Goal: Find specific page/section: Find specific page/section

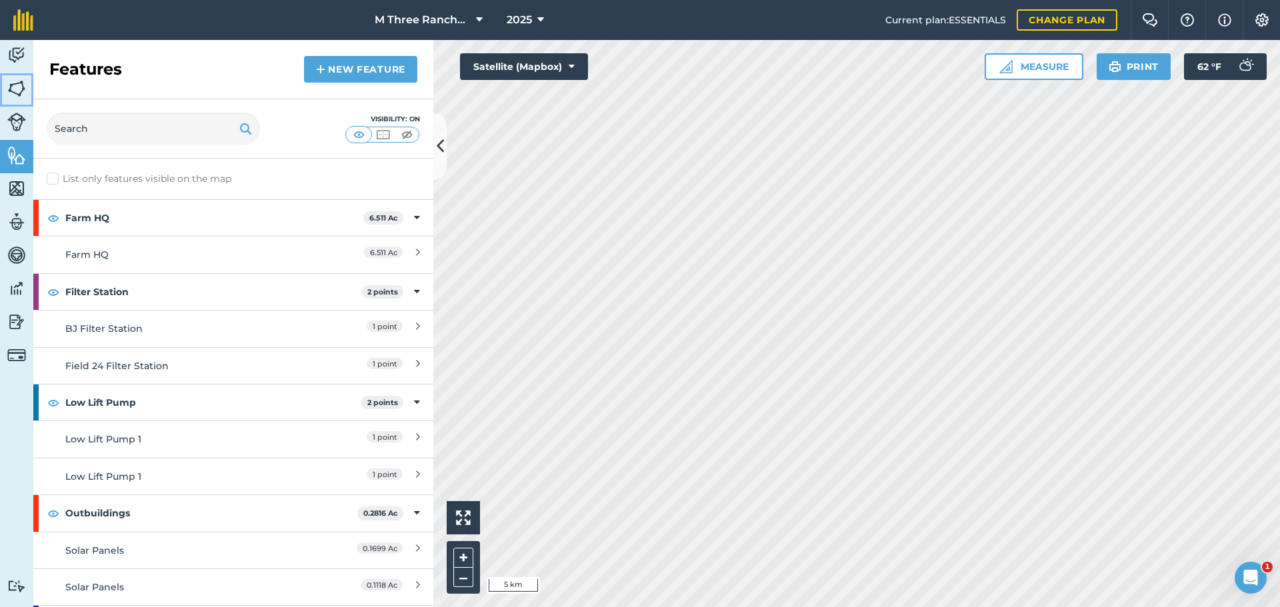
click at [23, 83] on img at bounding box center [16, 89] width 19 height 20
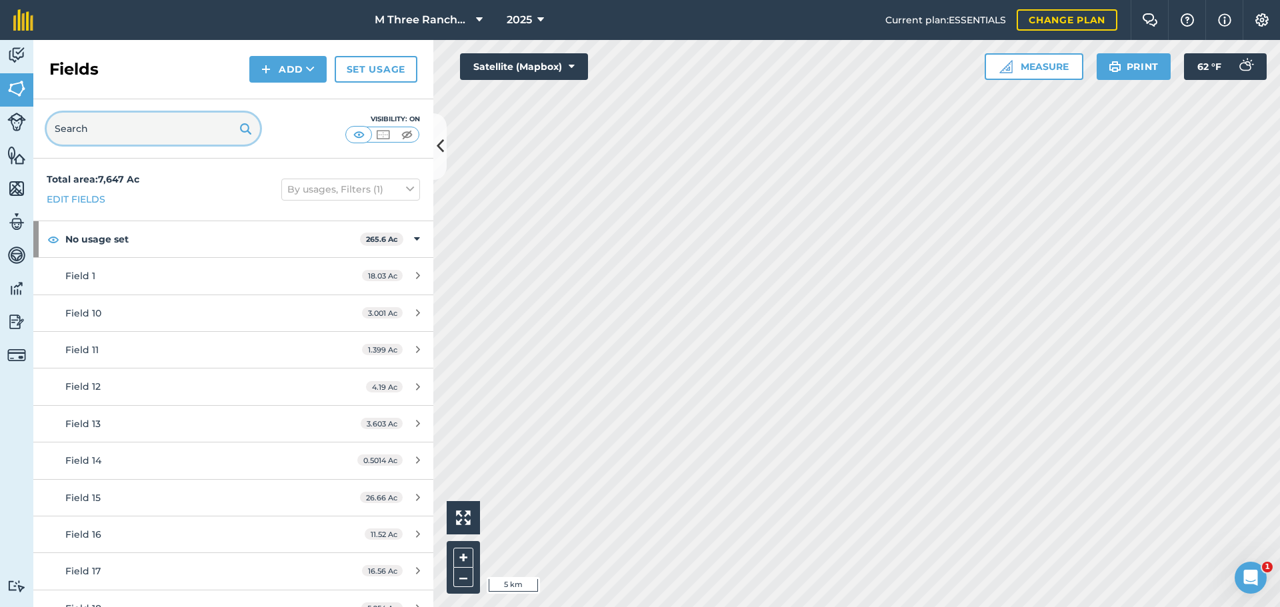
click at [107, 133] on input "text" at bounding box center [153, 129] width 213 height 32
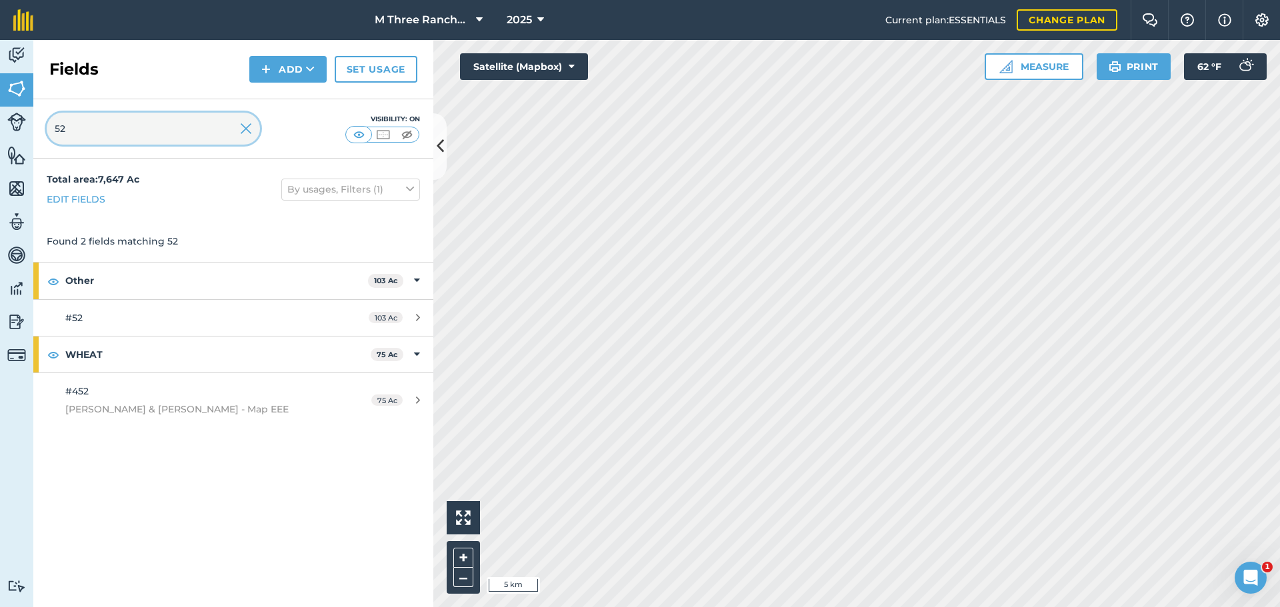
type input "52"
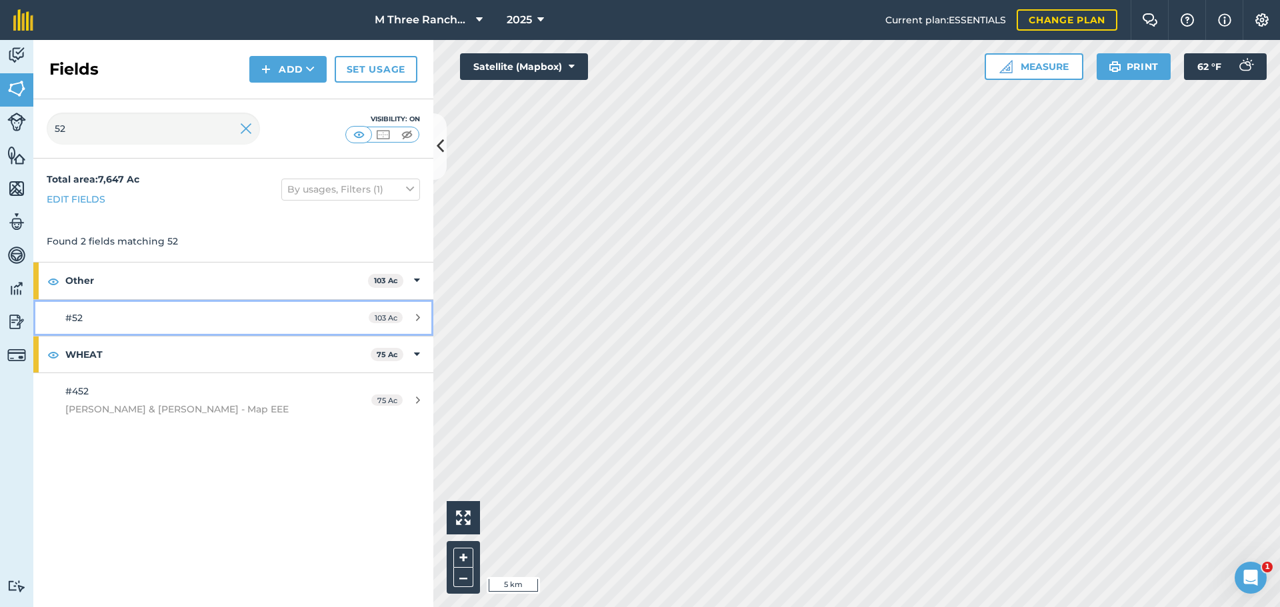
click at [192, 313] on div "#52" at bounding box center [190, 318] width 251 height 15
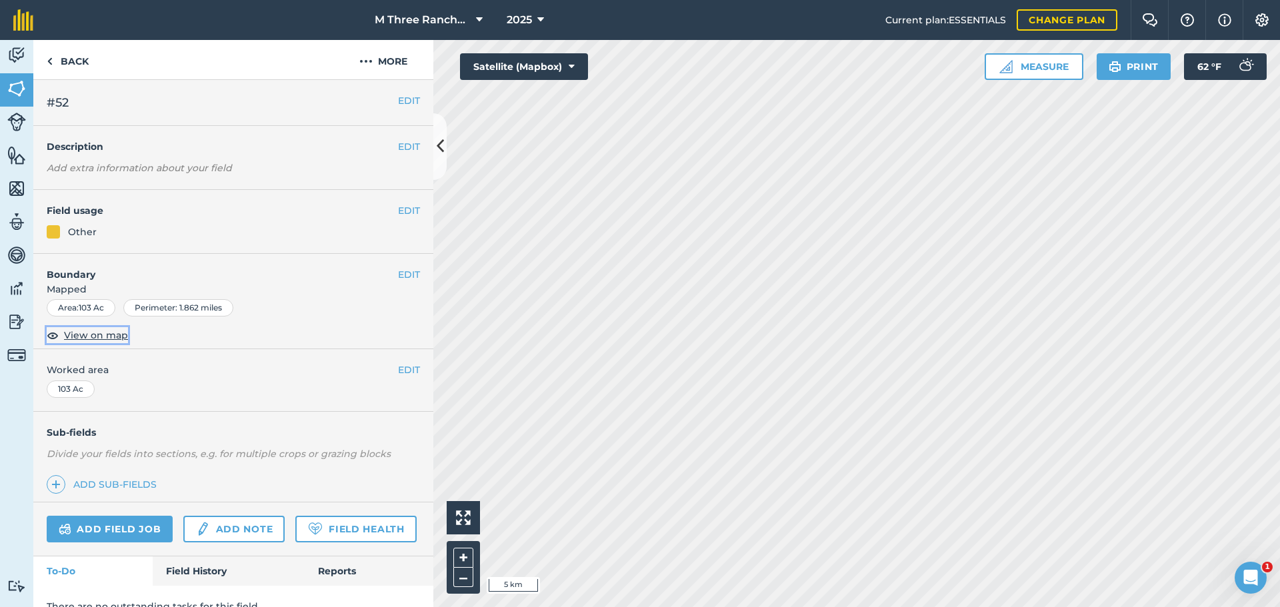
click at [77, 336] on span "View on map" at bounding box center [96, 335] width 64 height 15
click at [440, 147] on icon at bounding box center [440, 146] width 7 height 23
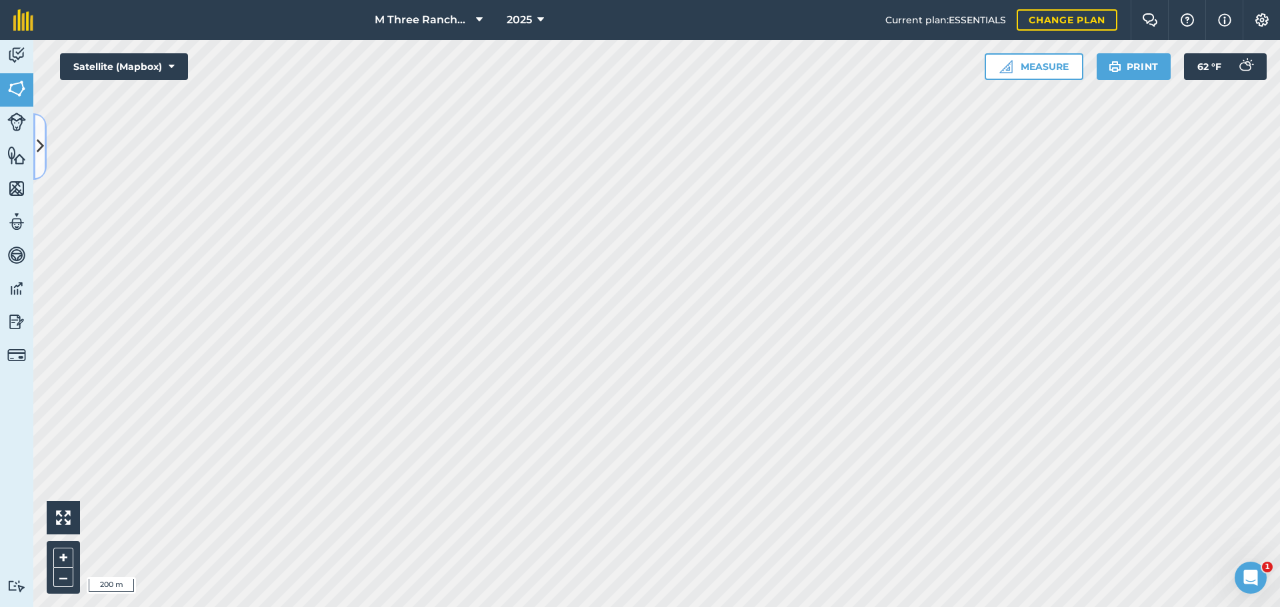
click at [40, 136] on icon at bounding box center [40, 146] width 7 height 23
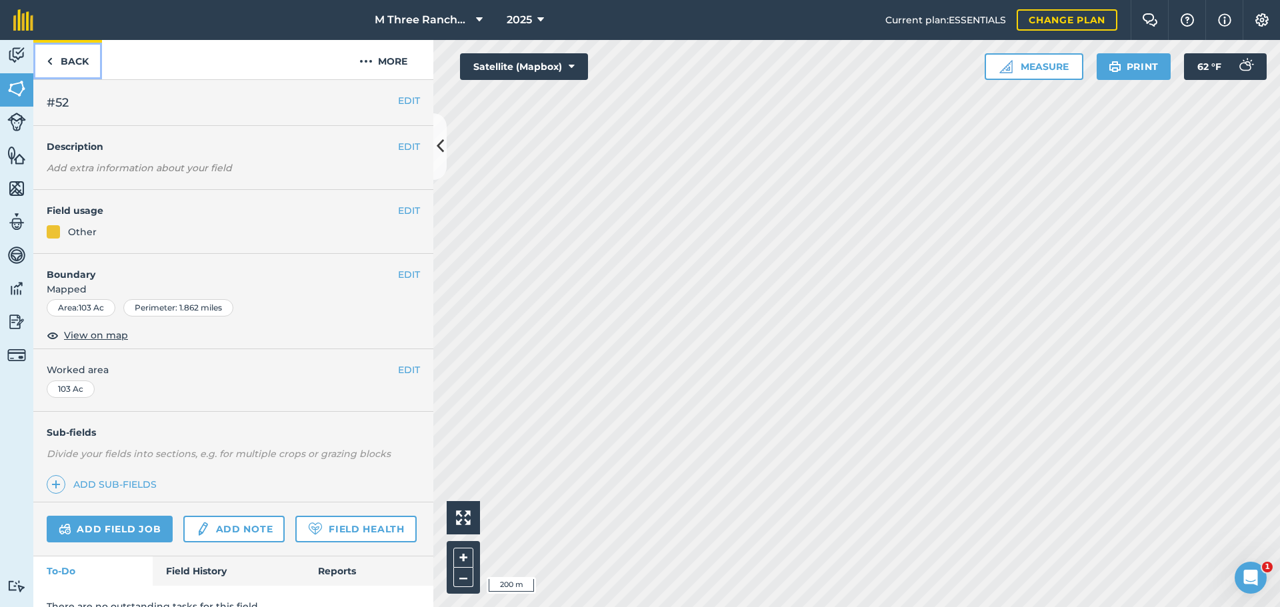
click at [66, 58] on link "Back" at bounding box center [67, 59] width 69 height 39
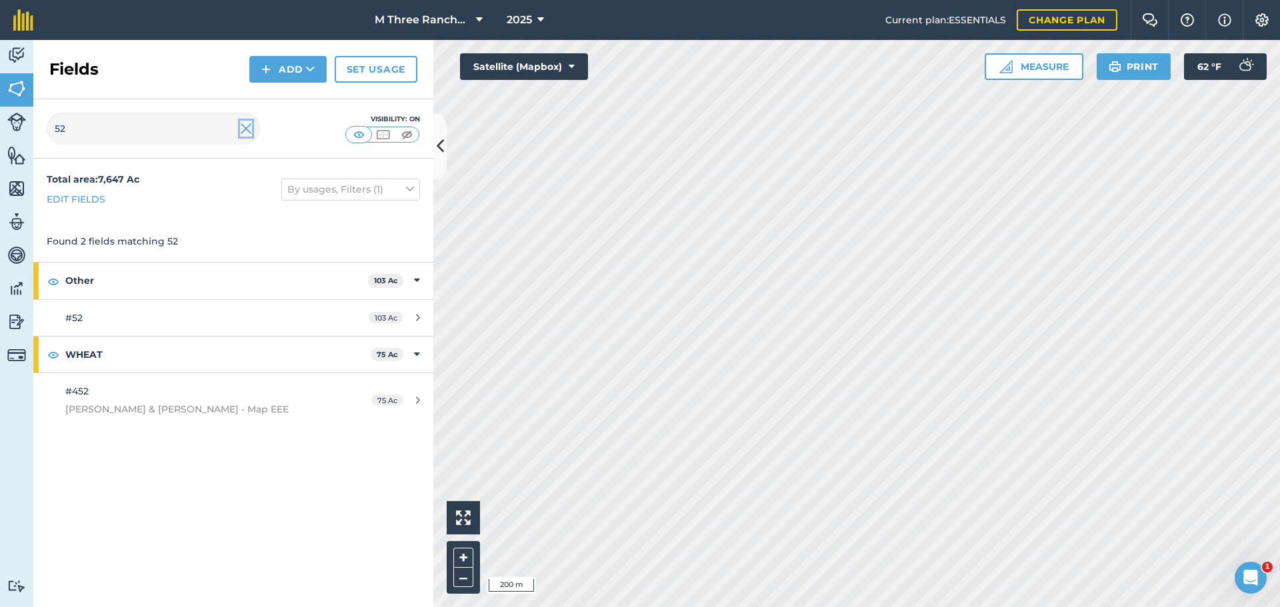
click at [249, 129] on img at bounding box center [246, 129] width 12 height 16
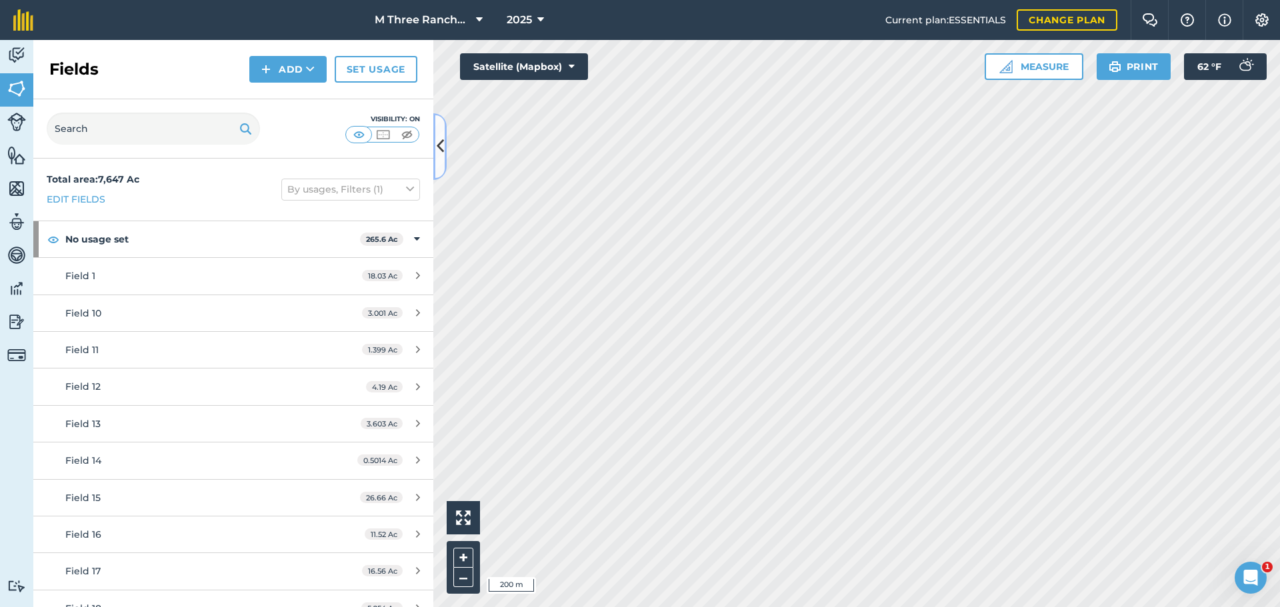
click at [445, 159] on button at bounding box center [439, 146] width 13 height 67
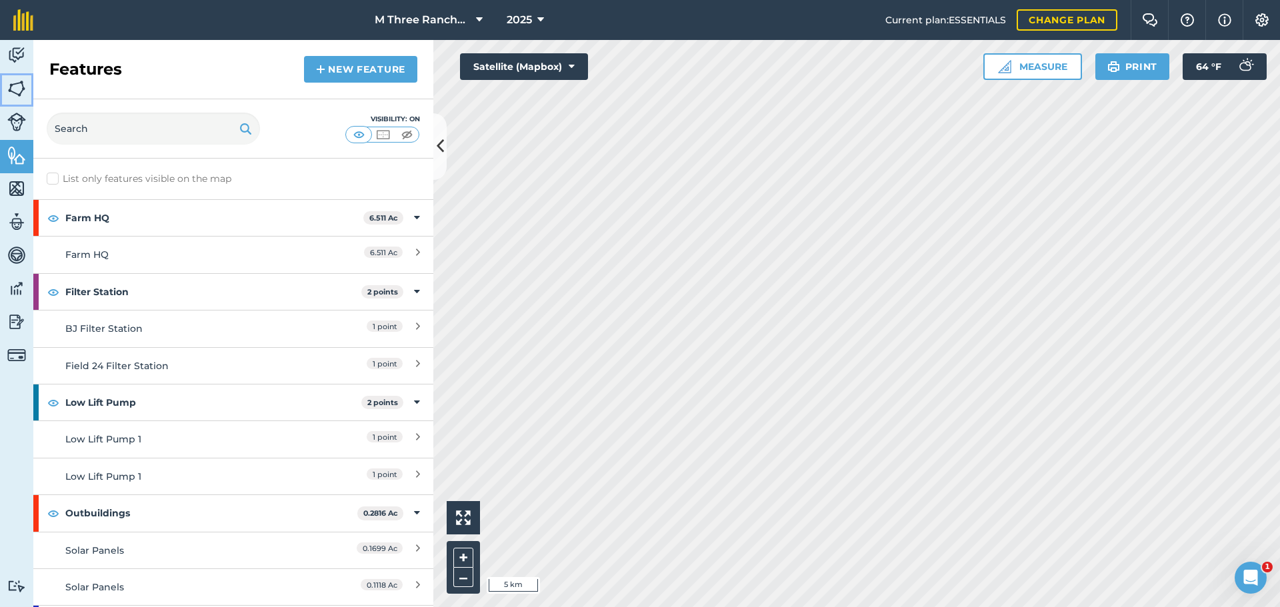
click at [23, 90] on img at bounding box center [16, 89] width 19 height 20
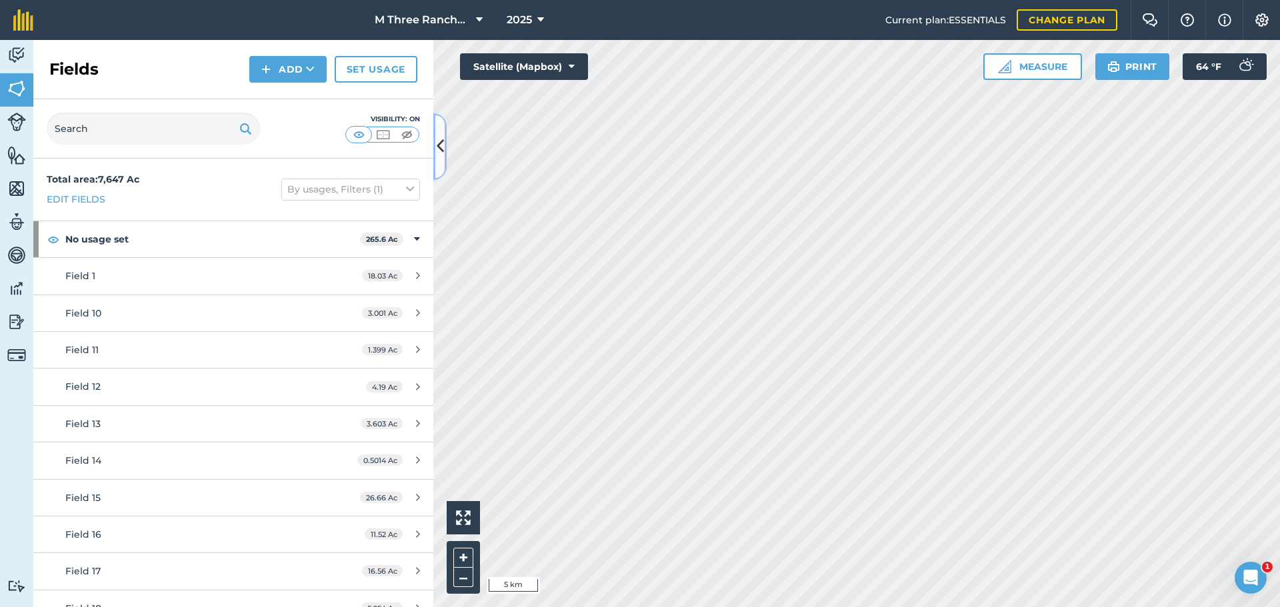
click at [439, 155] on icon at bounding box center [440, 146] width 7 height 23
